Goal: Check status: Check status

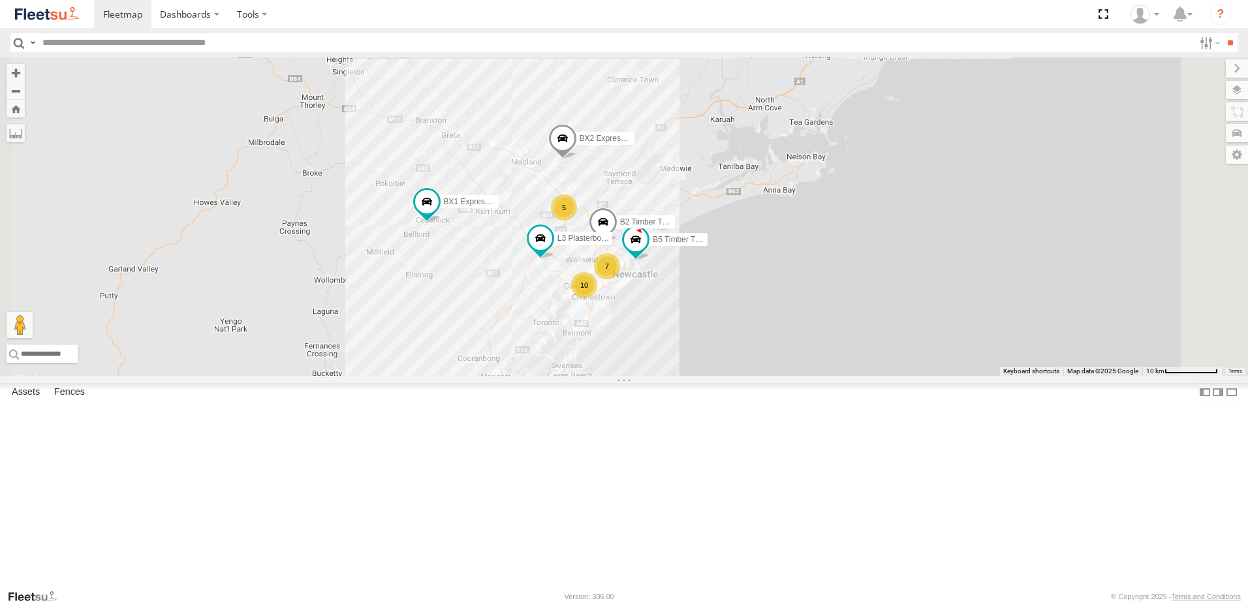
drag, startPoint x: 685, startPoint y: 265, endPoint x: 674, endPoint y: 587, distance: 322.7
click at [674, 376] on div "B4 Timber Truck BX1 Express Ute B2 Timber Truck L3 Plasterboard Truck B5 Timber…" at bounding box center [624, 216] width 1248 height 319
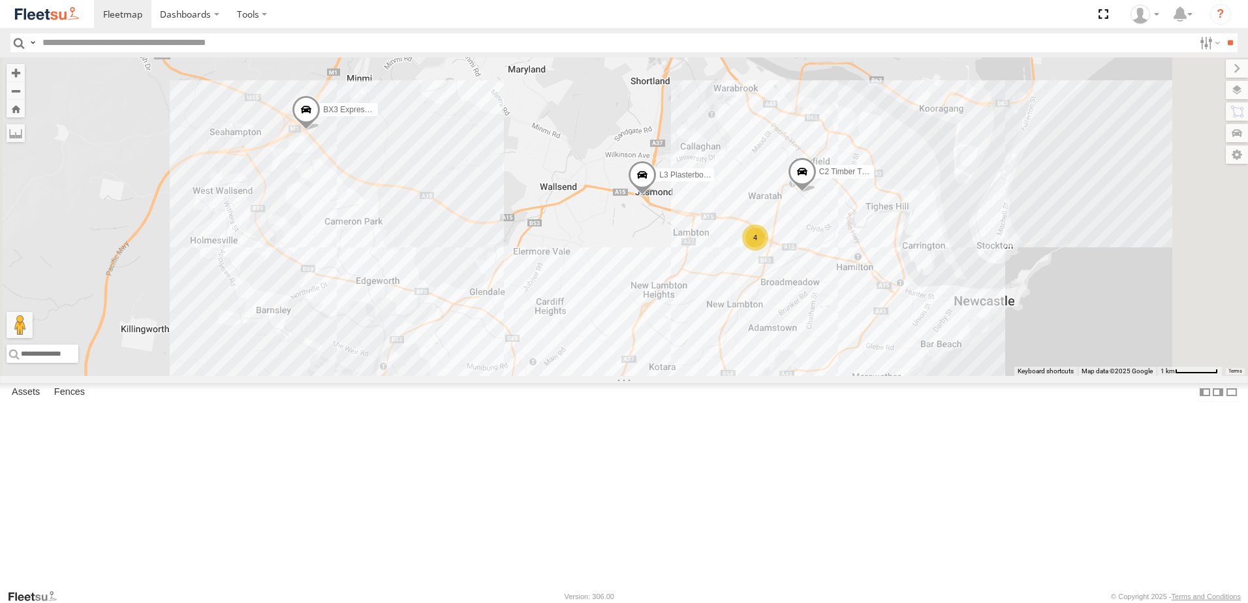
drag, startPoint x: 899, startPoint y: 406, endPoint x: 875, endPoint y: 239, distance: 168.7
click at [880, 219] on div "B2 Timber Truck B5 Timber Truck 4 L3 Plasterboard Truck BX3 Express Ute 4 C2 Ti…" at bounding box center [624, 216] width 1248 height 319
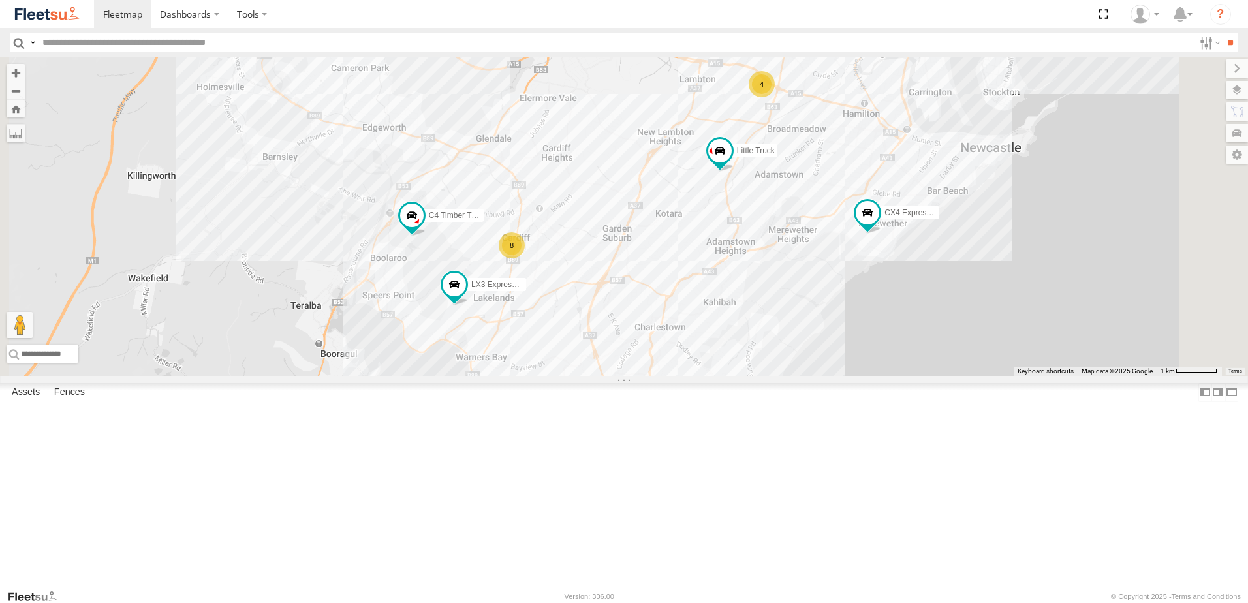
drag, startPoint x: 693, startPoint y: 303, endPoint x: 694, endPoint y: 243, distance: 59.4
click at [694, 243] on div "B2 Timber Truck B5 Timber Truck 4 L3 Plasterboard Truck BX3 Express Ute 4 C2 Ti…" at bounding box center [624, 216] width 1248 height 319
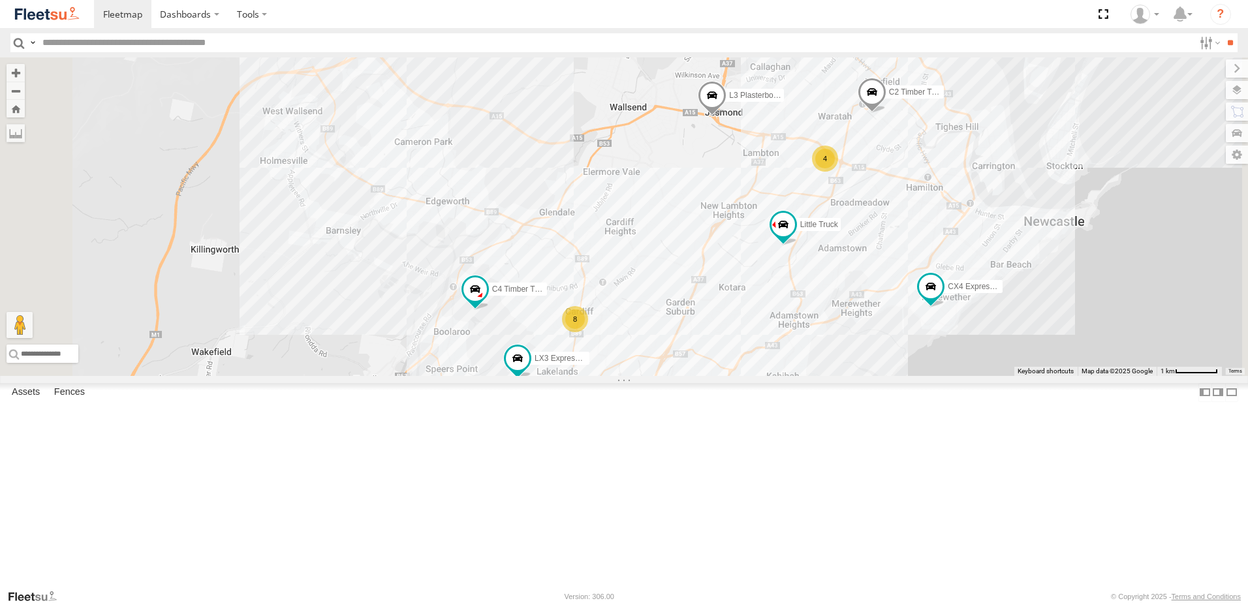
drag, startPoint x: 754, startPoint y: 335, endPoint x: 831, endPoint y: 368, distance: 83.6
click at [829, 368] on div "B2 Timber Truck B5 Timber Truck 4 L3 Plasterboard Truck BX3 Express Ute 4 C2 Ti…" at bounding box center [624, 216] width 1248 height 319
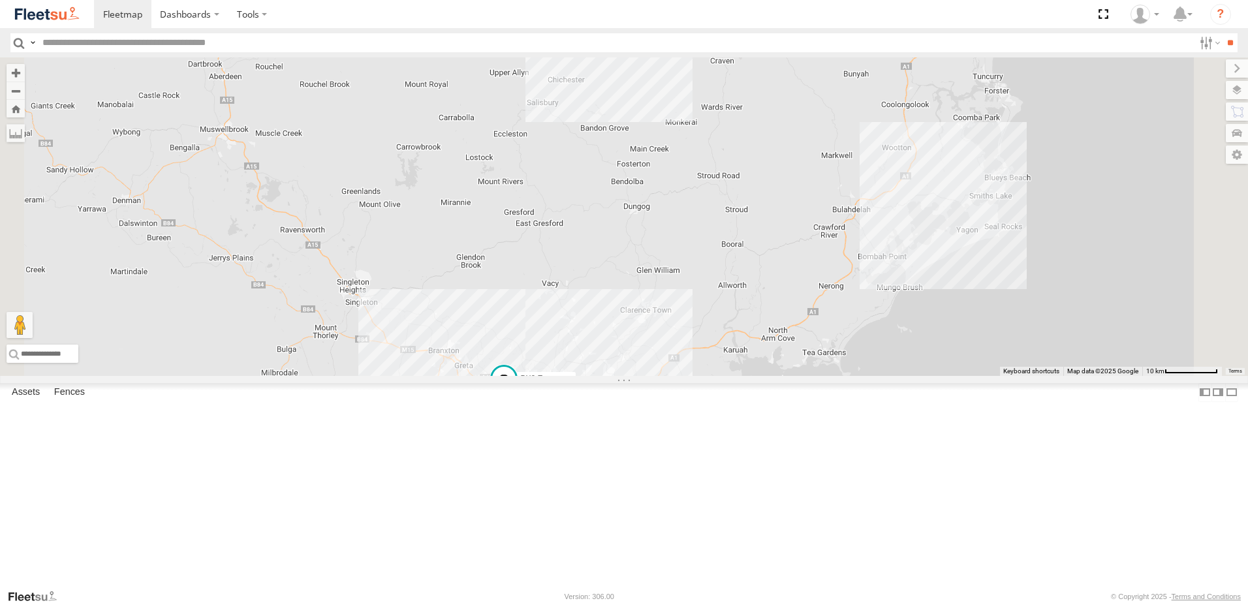
drag, startPoint x: 793, startPoint y: 215, endPoint x: 734, endPoint y: 507, distance: 297.6
click at [734, 376] on div "BX3 Express Ute BX1 Express Ute 8 10 2 BX2 Express Ute 4" at bounding box center [624, 216] width 1248 height 319
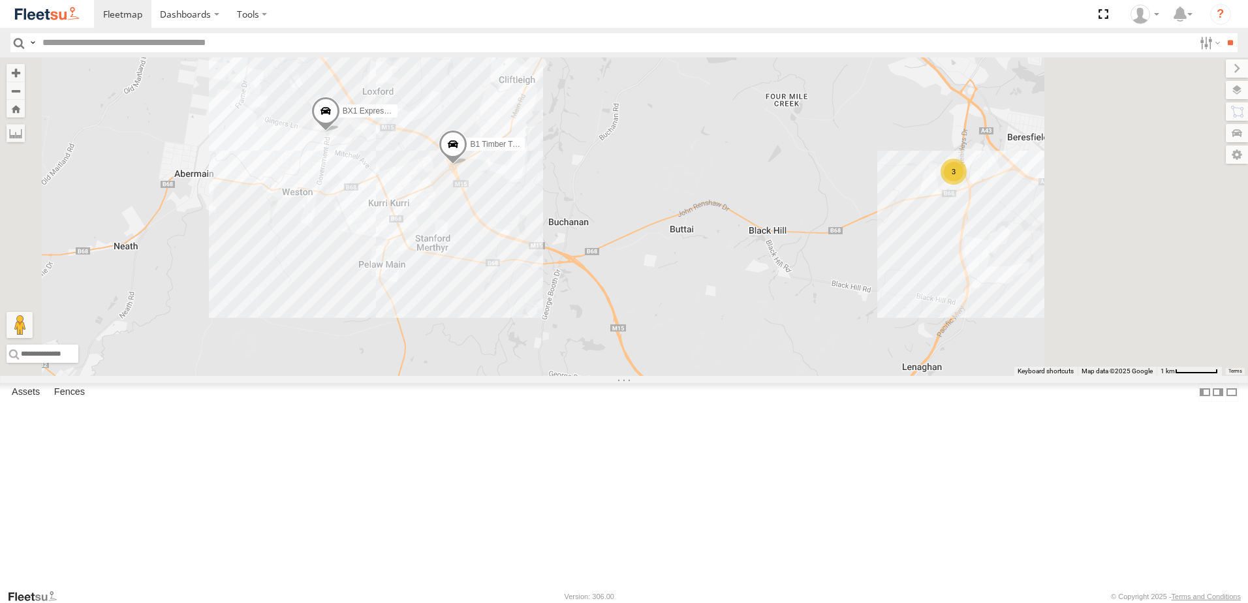
drag, startPoint x: 888, startPoint y: 464, endPoint x: 626, endPoint y: 271, distance: 325.3
click at [627, 274] on div "BX1 Express Ute BX2 Express Ute B1 Timber Truck CX4 Express Ute C4 Timber Truck…" at bounding box center [624, 216] width 1248 height 319
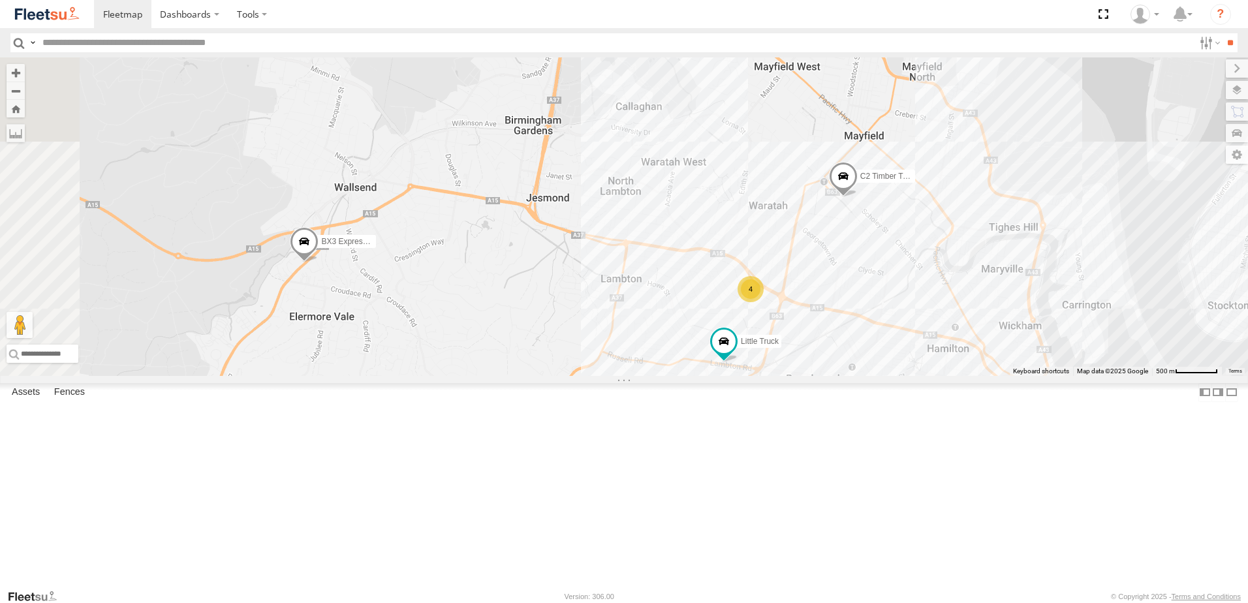
drag, startPoint x: 982, startPoint y: 386, endPoint x: 917, endPoint y: 349, distance: 74.9
click at [972, 313] on div "BX1 Express Ute BX2 Express Ute B1 Timber Truck CX4 Express Ute C4 Timber Truck…" at bounding box center [624, 216] width 1248 height 319
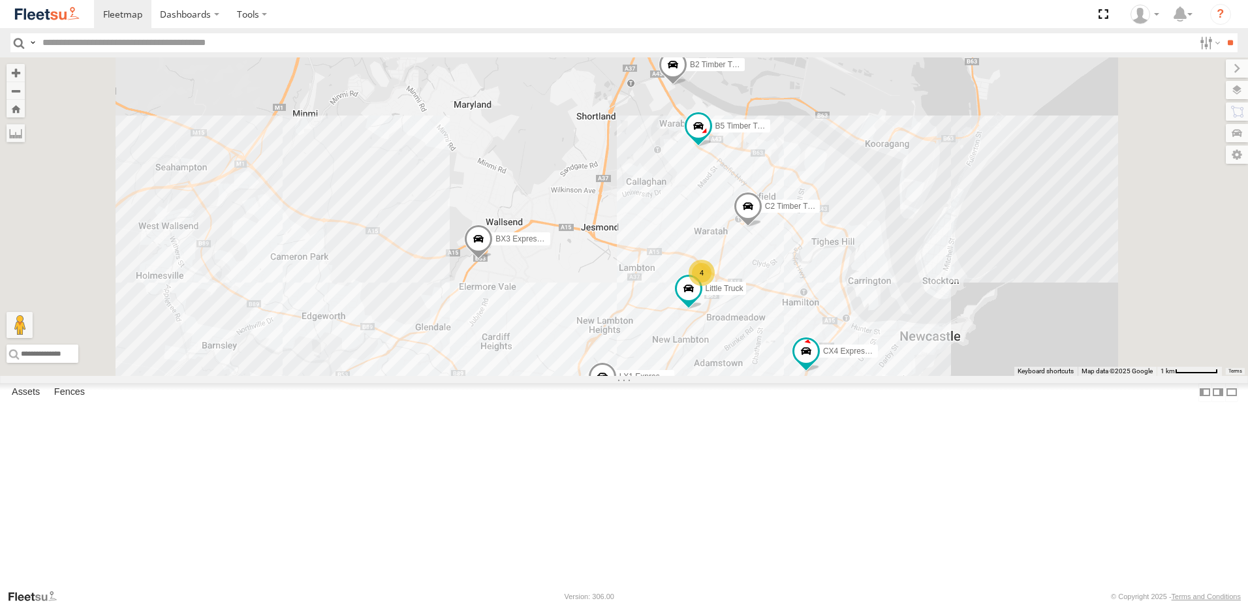
drag, startPoint x: 762, startPoint y: 423, endPoint x: 850, endPoint y: 335, distance: 123.7
click at [850, 337] on div "BX1 Express Ute BX2 Express Ute B1 Timber Truck CX4 Express Ute C4 Timber Truck…" at bounding box center [624, 216] width 1248 height 319
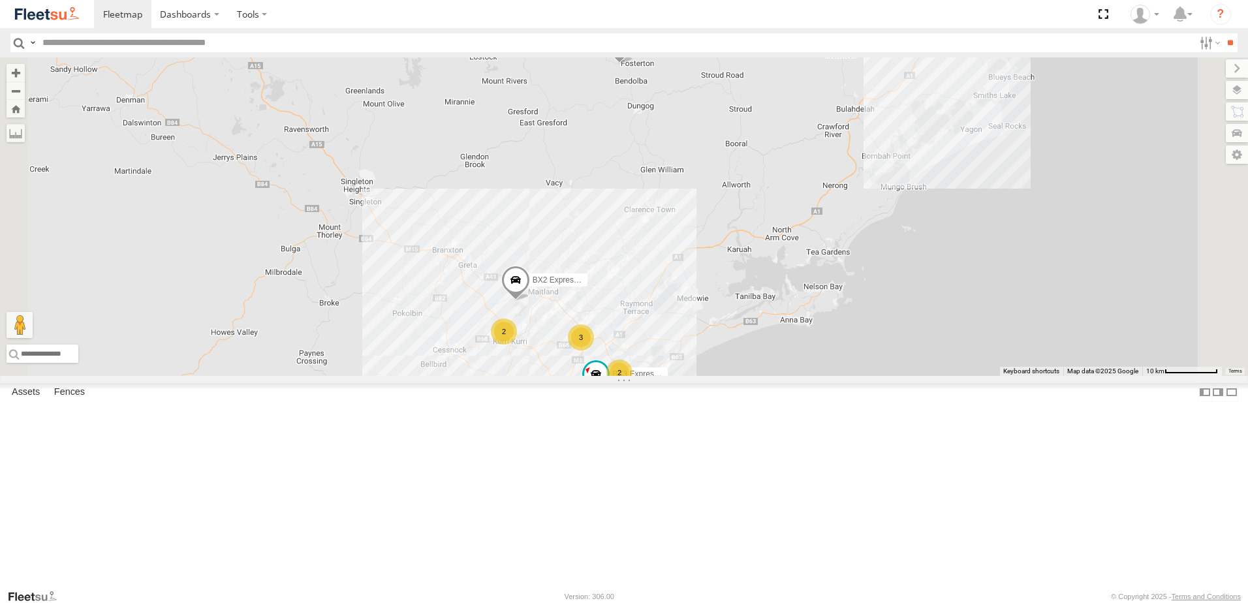
drag, startPoint x: 854, startPoint y: 254, endPoint x: 830, endPoint y: 266, distance: 26.3
click at [830, 266] on div "B4 Timber Truck 2 7 11 2 BX2 Express Ute BX3 Express Ute 3" at bounding box center [624, 216] width 1248 height 319
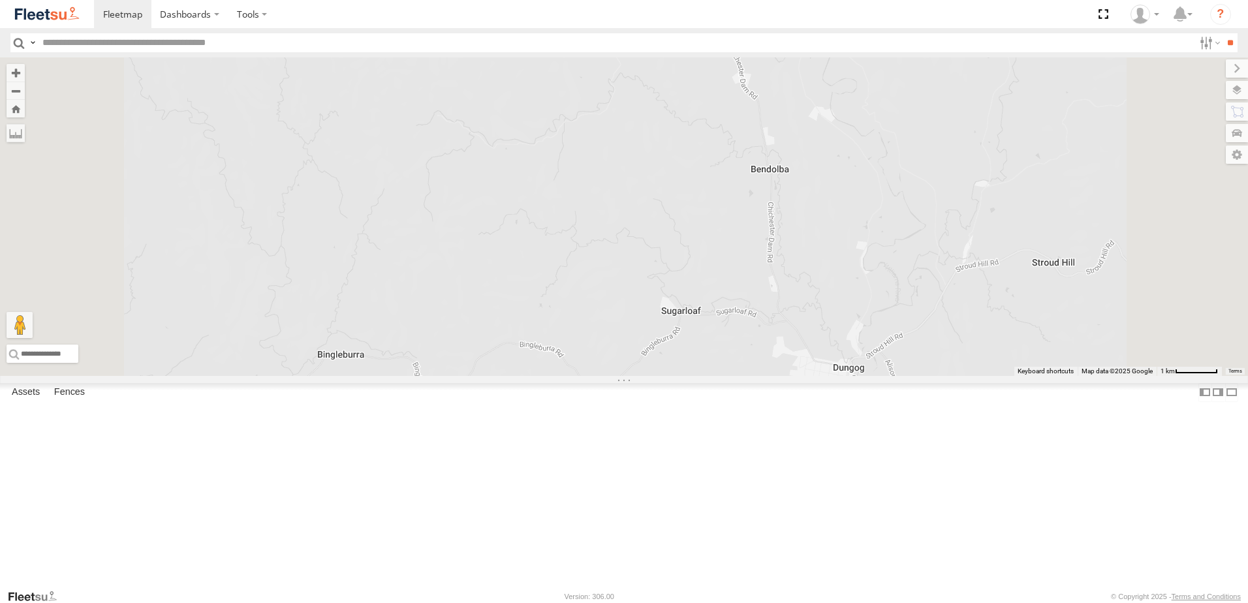
click at [687, 25] on span at bounding box center [675, 13] width 23 height 23
click at [830, 189] on div "B4 Timber Truck B2 Timber Truck BX2 Express Ute BX3 Express Ute B1 Timber Truck…" at bounding box center [624, 216] width 1248 height 319
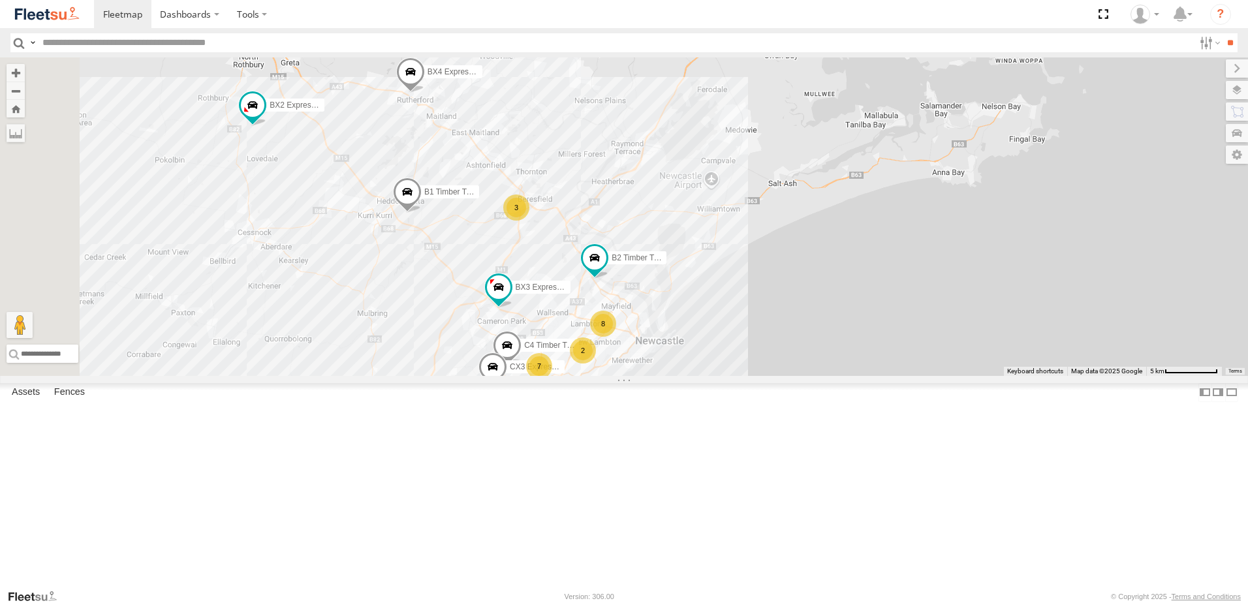
drag, startPoint x: 790, startPoint y: 296, endPoint x: 481, endPoint y: 67, distance: 384.5
click at [754, 226] on div "B4 Timber Truck B2 Timber Truck BX2 Express Ute BX3 Express Ute B1 Timber Truck…" at bounding box center [624, 216] width 1248 height 319
click at [427, 93] on span at bounding box center [412, 75] width 29 height 35
click at [503, 84] on div at bounding box center [412, 74] width 182 height 20
click at [493, 78] on label at bounding box center [479, 73] width 25 height 9
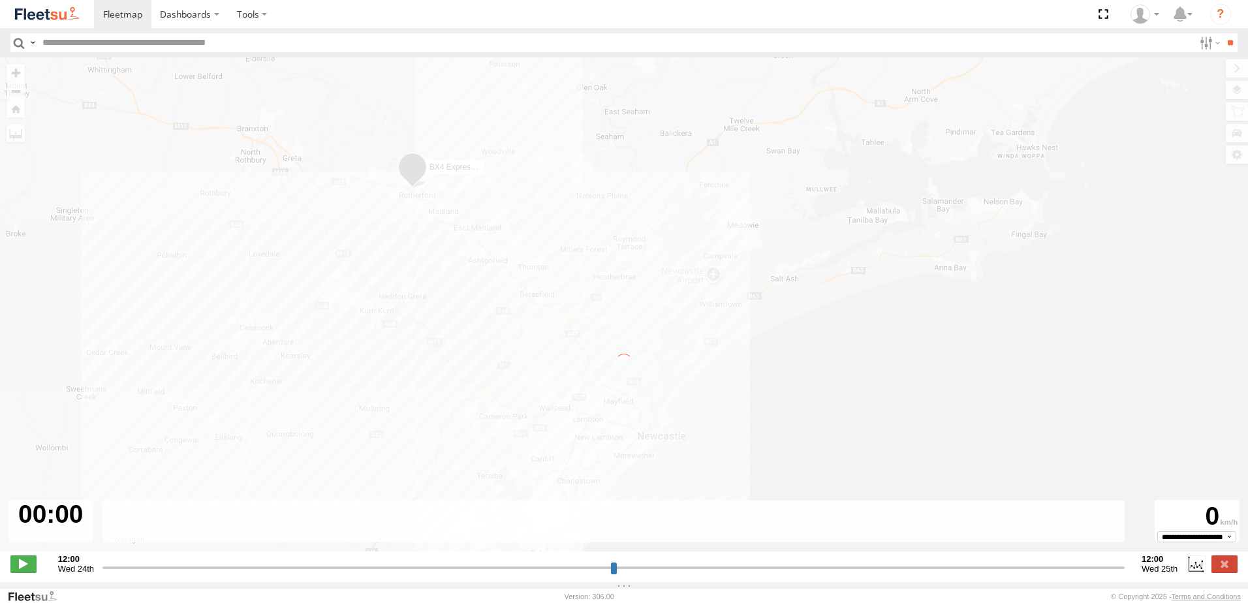
type input "**********"
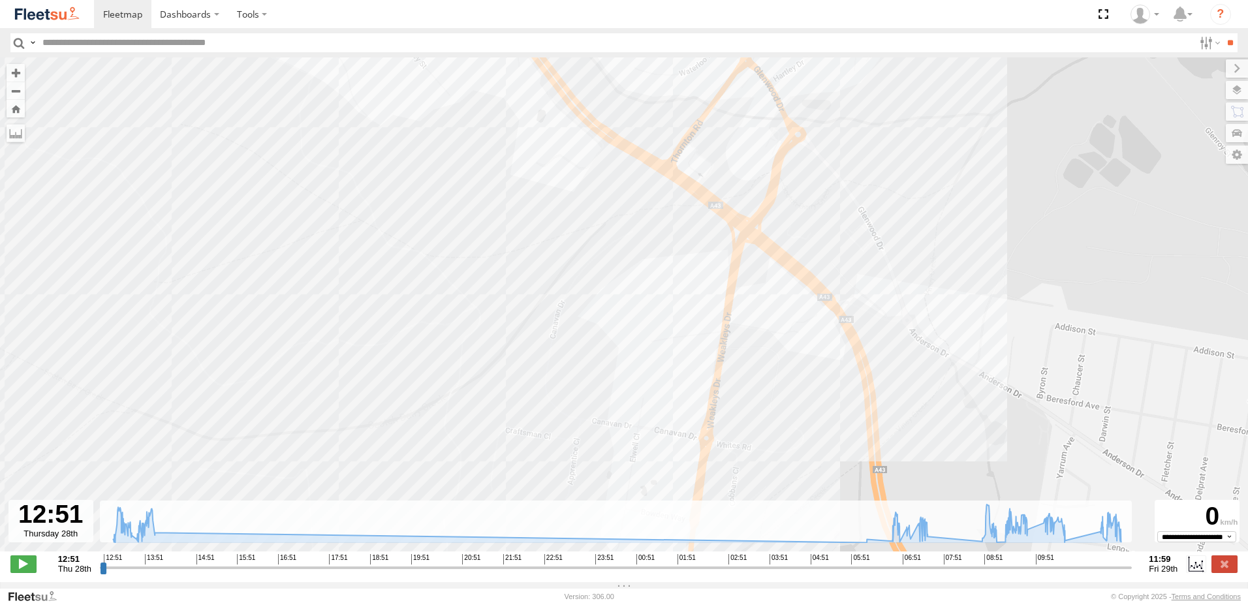
click at [575, 163] on div "BX4 Express Ute 13:24 Thu 08:52 Fri 09:05 Fri 09:10 Fri 09:49 Fri 09:54 Fri 11:…" at bounding box center [624, 311] width 1248 height 508
click at [574, 161] on div "BX4 Express Ute 13:24 Thu 08:52 Fri 09:05 Fri 09:10 Fri 09:49 Fri 09:54 Fri 11:…" at bounding box center [624, 311] width 1248 height 508
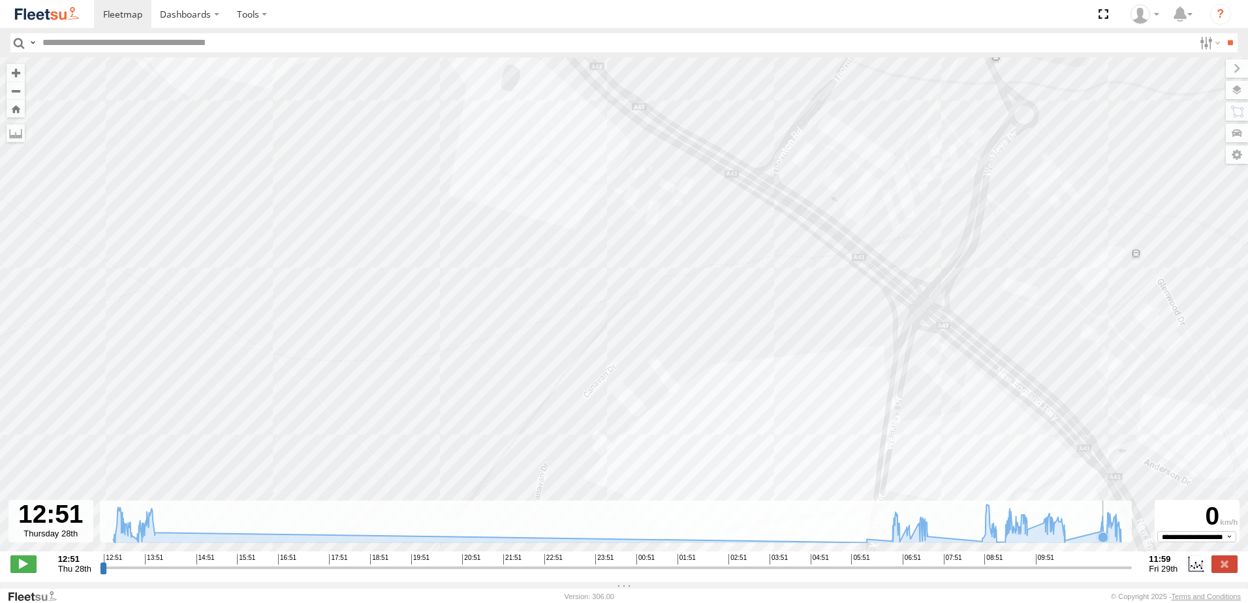
click at [1104, 542] on icon at bounding box center [1103, 537] width 10 height 10
click at [1223, 572] on label at bounding box center [1224, 563] width 26 height 17
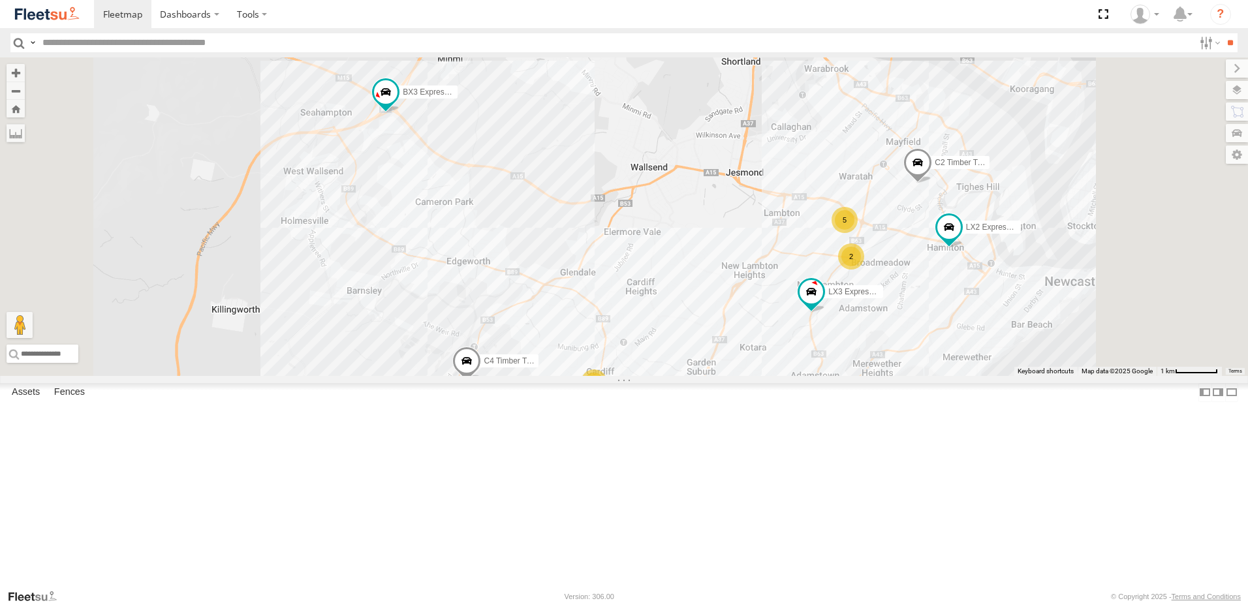
drag, startPoint x: 1023, startPoint y: 358, endPoint x: 1003, endPoint y: 359, distance: 20.9
click at [864, 270] on div "2" at bounding box center [851, 256] width 26 height 26
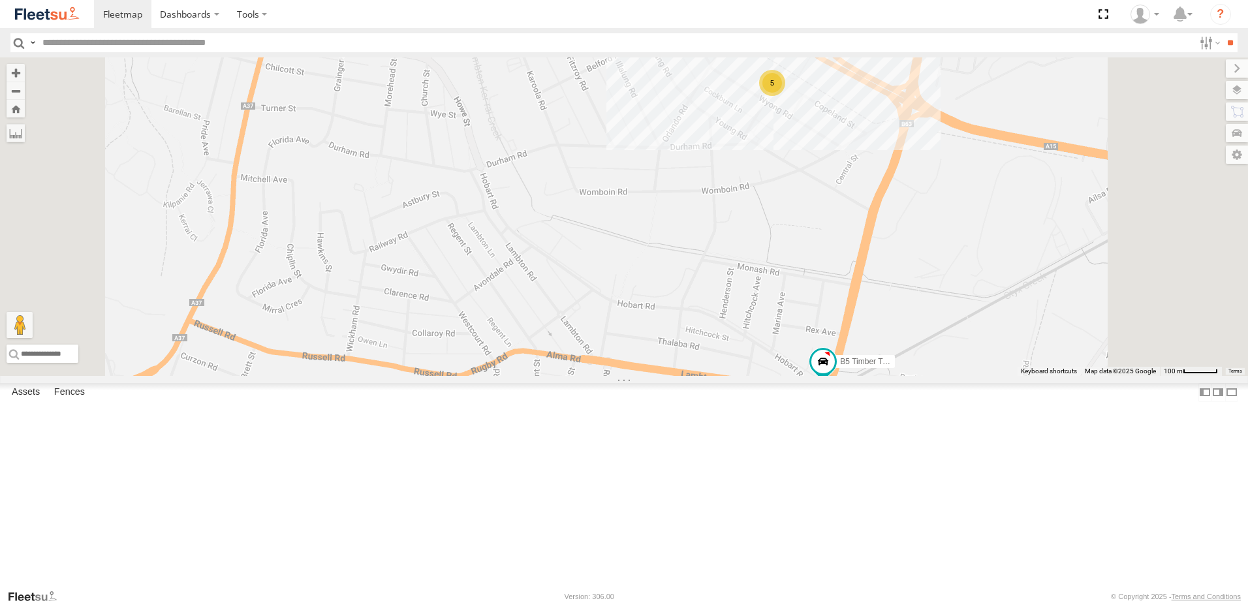
drag, startPoint x: 1019, startPoint y: 465, endPoint x: 962, endPoint y: 318, distance: 157.5
click at [962, 318] on div "B2 Timber Truck CX3 Express Ute C4 Timber Truck BX2 Express Ute BX3 Express Ute…" at bounding box center [624, 216] width 1248 height 319
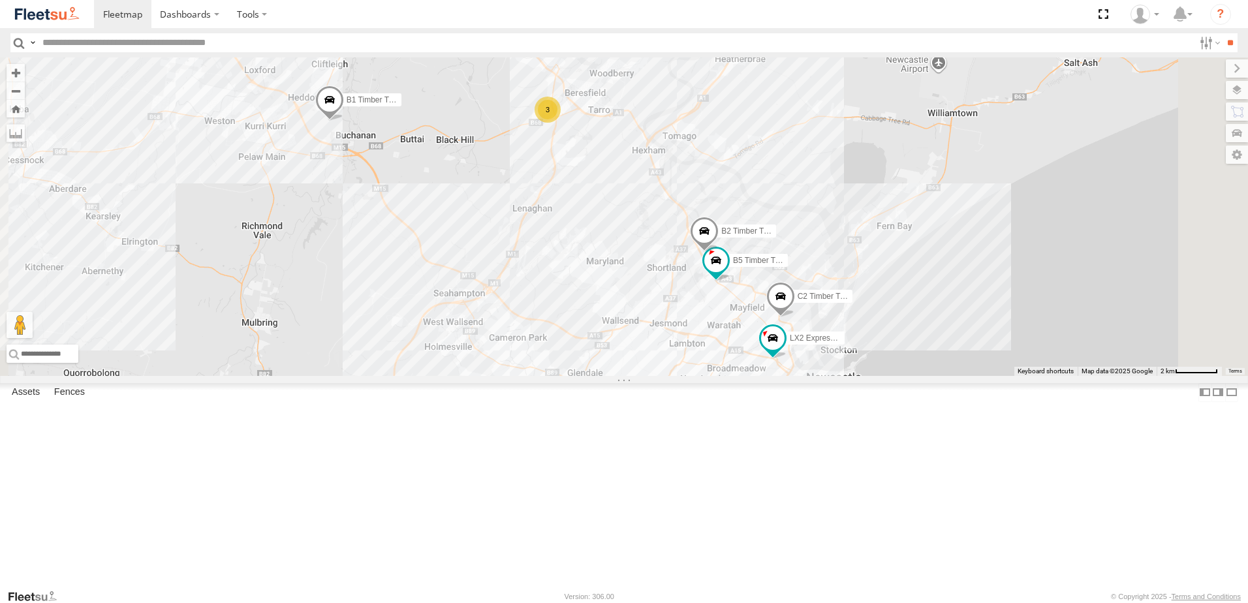
drag, startPoint x: 946, startPoint y: 394, endPoint x: 830, endPoint y: 230, distance: 200.5
click at [813, 217] on div "B4 Timber Truck LX2 Express Ute C3 Timber Truck CX3 Express Ute BX2 Express Ute…" at bounding box center [624, 216] width 1248 height 319
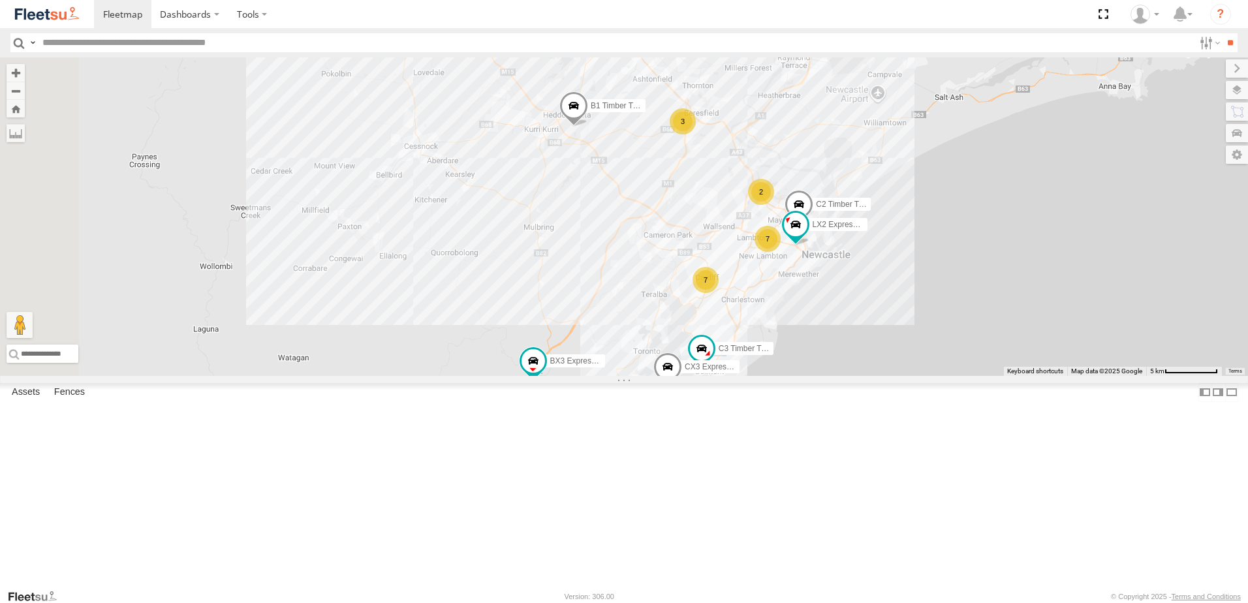
drag, startPoint x: 721, startPoint y: 367, endPoint x: 746, endPoint y: 314, distance: 59.0
click at [746, 314] on div "B4 Timber Truck LX2 Express Ute C3 Timber Truck CX3 Express Ute BX2 Express Ute…" at bounding box center [624, 216] width 1248 height 319
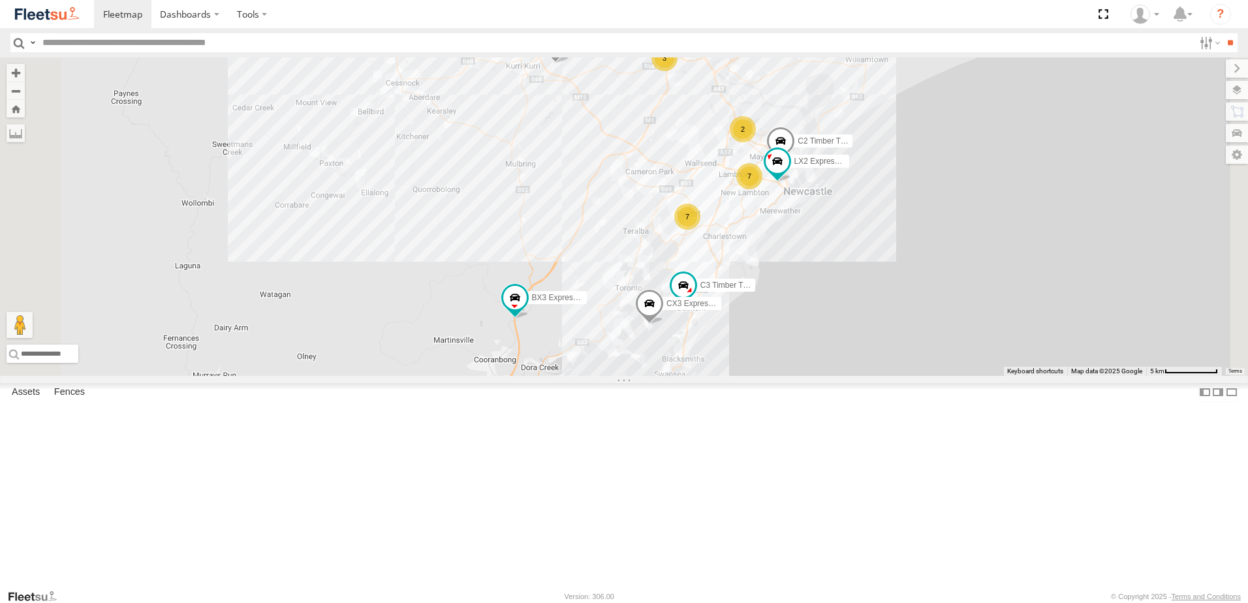
drag, startPoint x: 773, startPoint y: 488, endPoint x: 690, endPoint y: 465, distance: 86.6
click at [690, 376] on div "B4 Timber Truck LX2 Express Ute C3 Timber Truck CX3 Express Ute BX2 Express Ute…" at bounding box center [624, 216] width 1248 height 319
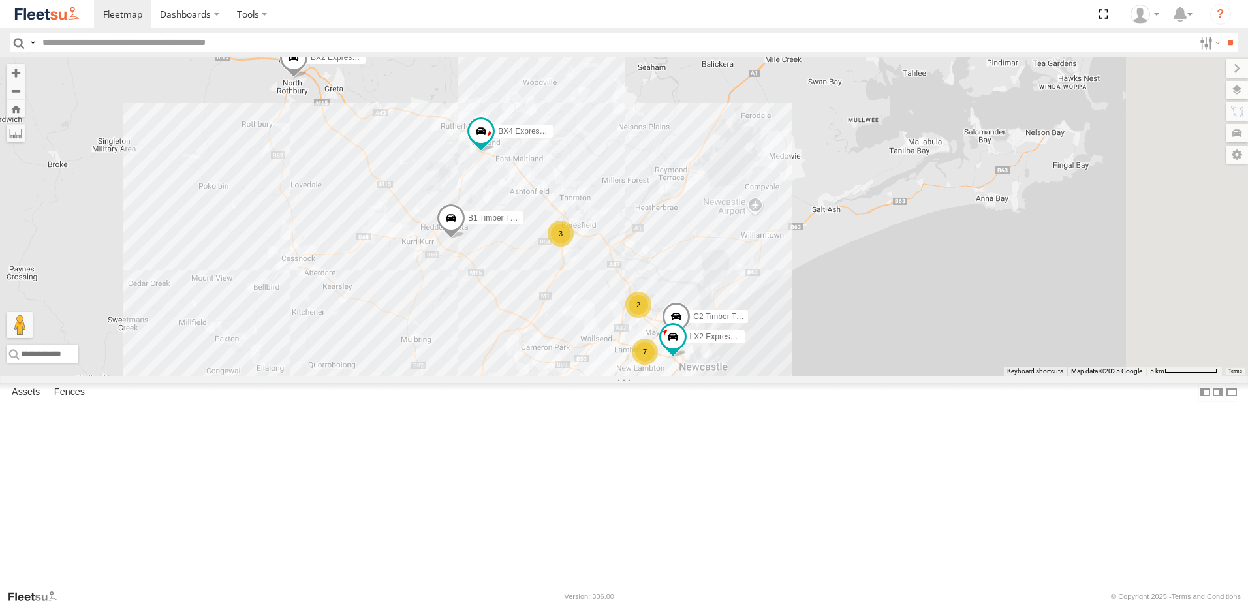
drag, startPoint x: 743, startPoint y: 390, endPoint x: 740, endPoint y: 412, distance: 21.8
click at [740, 376] on div "B4 Timber Truck LX2 Express Ute C3 Timber Truck CX3 Express Ute BX2 Express Ute…" at bounding box center [624, 216] width 1248 height 319
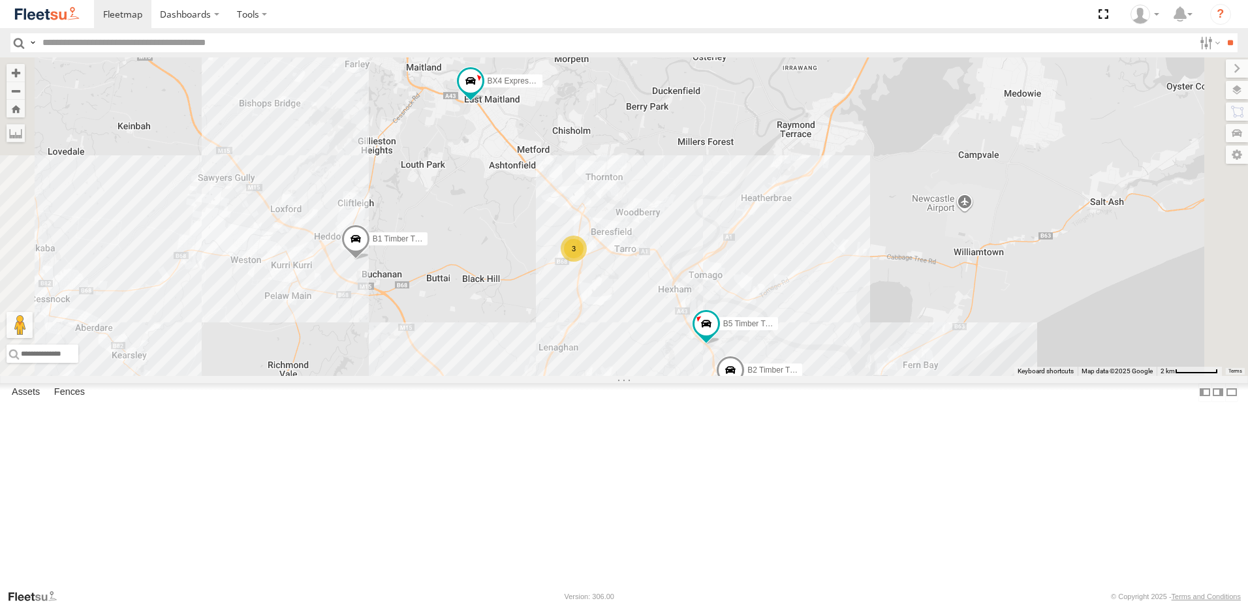
drag, startPoint x: 718, startPoint y: 423, endPoint x: 596, endPoint y: 272, distance: 194.0
click at [604, 283] on div "B4 Timber Truck LX2 Express Ute C3 Timber Truck CX3 Express Ute BX2 Express Ute…" at bounding box center [624, 216] width 1248 height 319
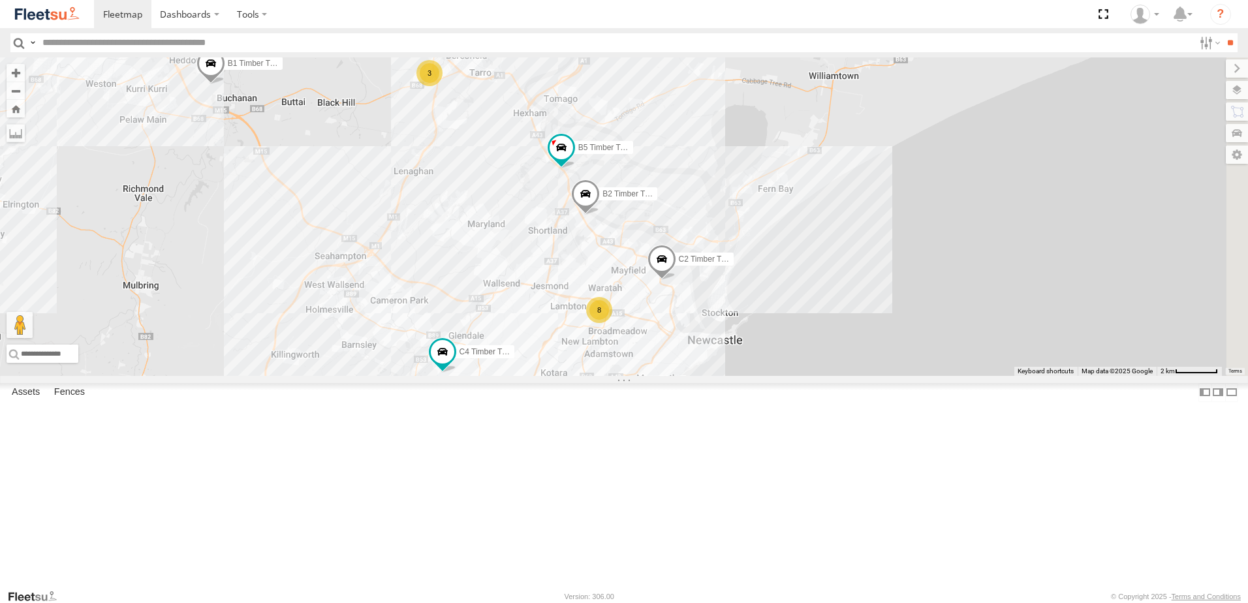
drag, startPoint x: 668, startPoint y: 315, endPoint x: 643, endPoint y: 273, distance: 49.5
click at [643, 273] on div "B4 Timber Truck C3 Timber Truck CX3 Express Ute BX2 Express Ute BX3 Express Ute…" at bounding box center [624, 216] width 1248 height 319
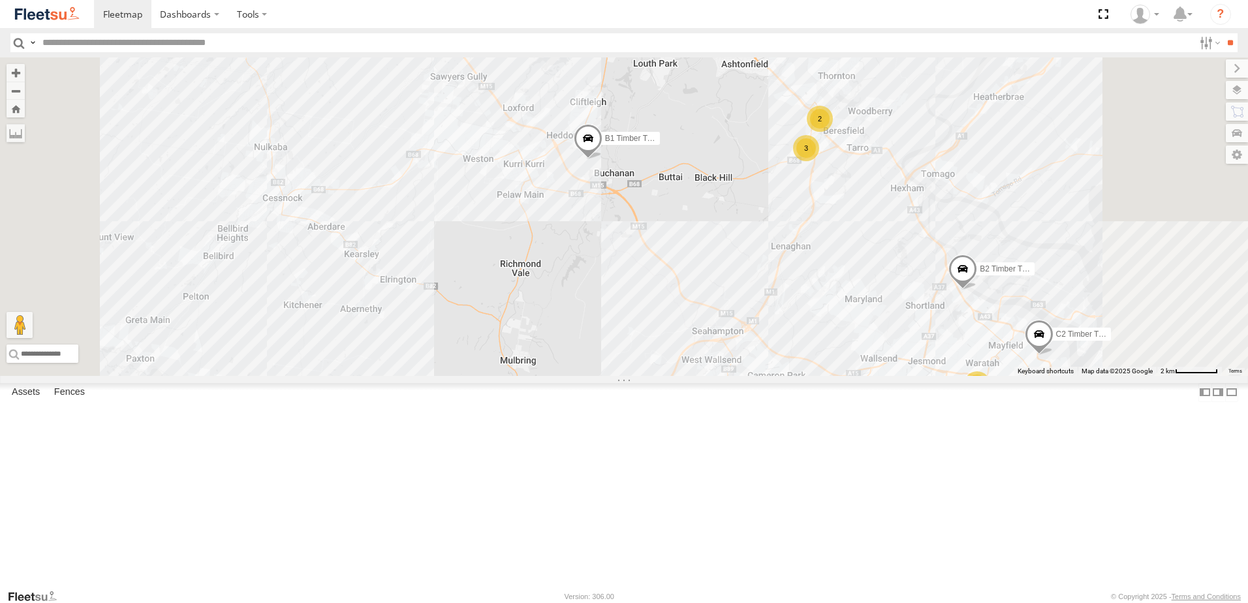
drag, startPoint x: 787, startPoint y: 426, endPoint x: 828, endPoint y: 237, distance: 192.9
click at [826, 241] on div "B4 Timber Truck B2 Timber Truck C3 Timber Truck CX3 Express Ute CX2 Express Ute…" at bounding box center [624, 216] width 1248 height 319
